Goal: Find specific page/section: Find specific page/section

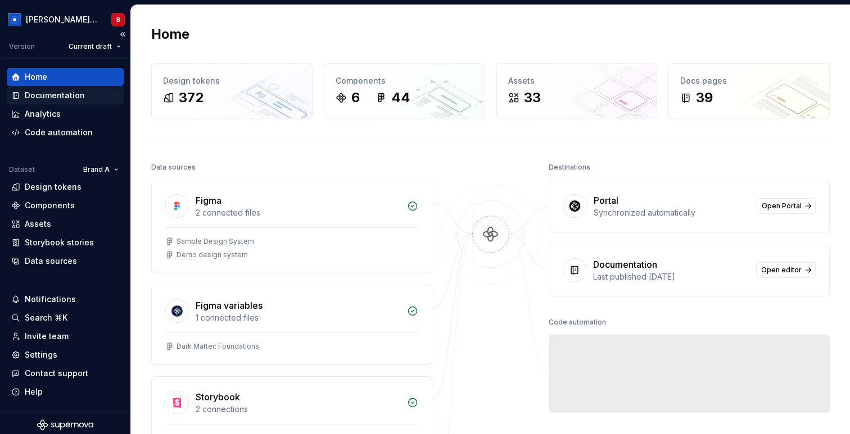
click at [49, 96] on div "Documentation" at bounding box center [55, 95] width 60 height 11
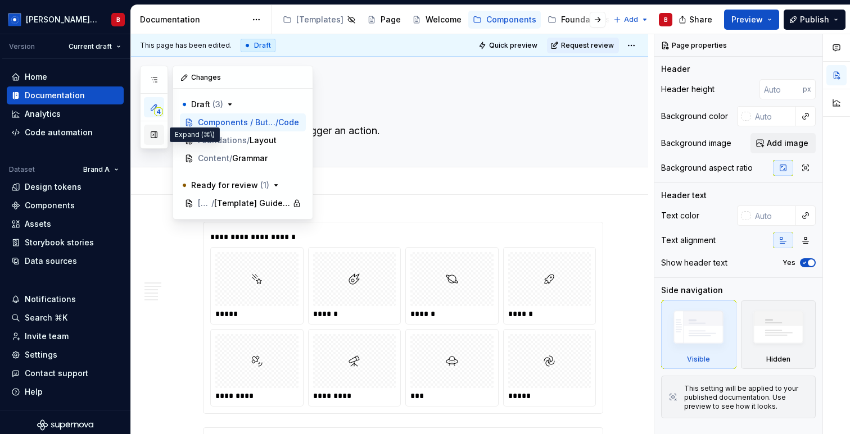
click at [152, 131] on button "button" at bounding box center [154, 135] width 20 height 20
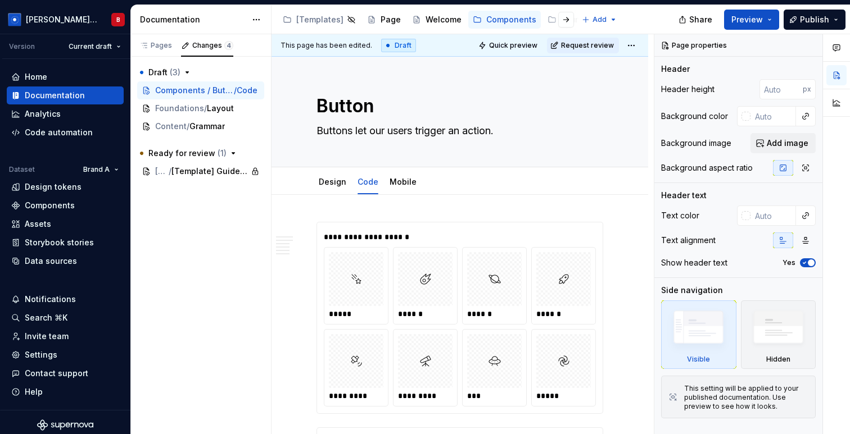
type textarea "*"
